Goal: Check status: Check status

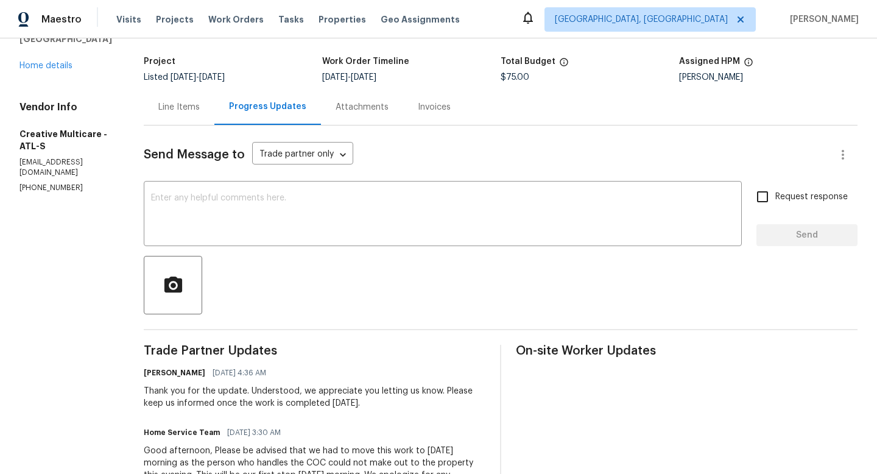
scroll to position [102, 0]
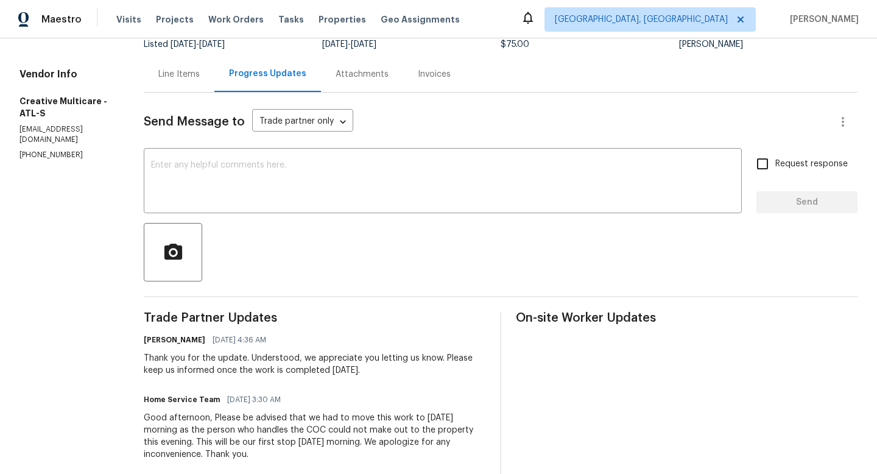
click at [200, 80] on div "Line Items" at bounding box center [178, 74] width 41 height 12
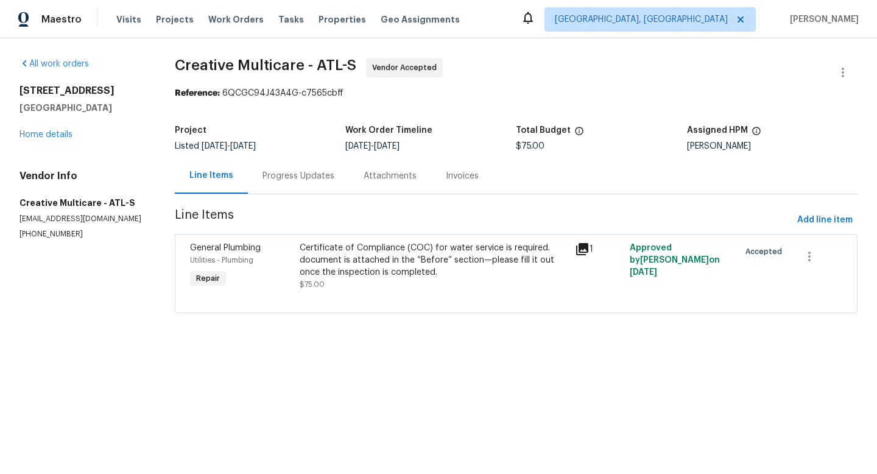
click at [311, 169] on div "Progress Updates" at bounding box center [298, 176] width 101 height 36
